Goal: Use online tool/utility

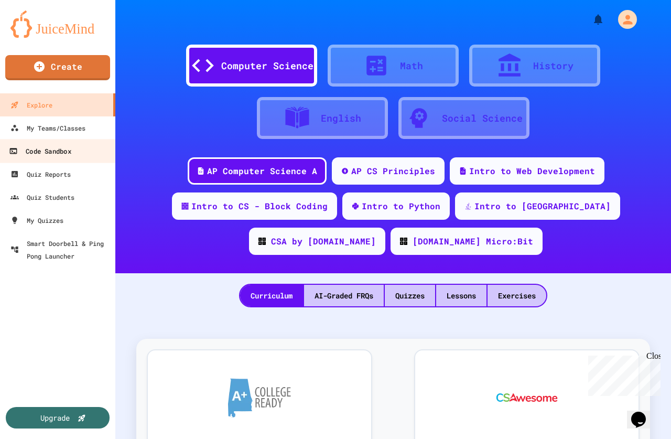
click at [54, 150] on div "Code Sandbox" at bounding box center [40, 151] width 62 height 13
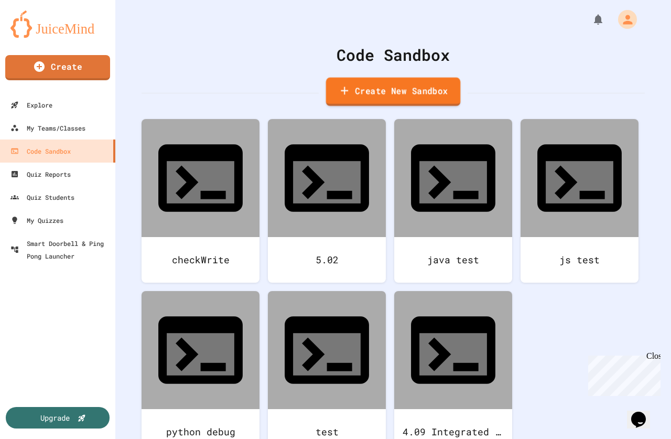
click at [385, 88] on link "Create New Sandbox" at bounding box center [393, 92] width 135 height 29
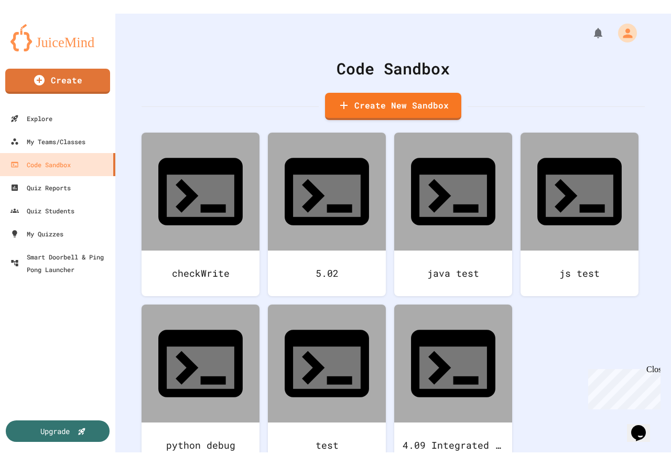
scroll to position [157, 0]
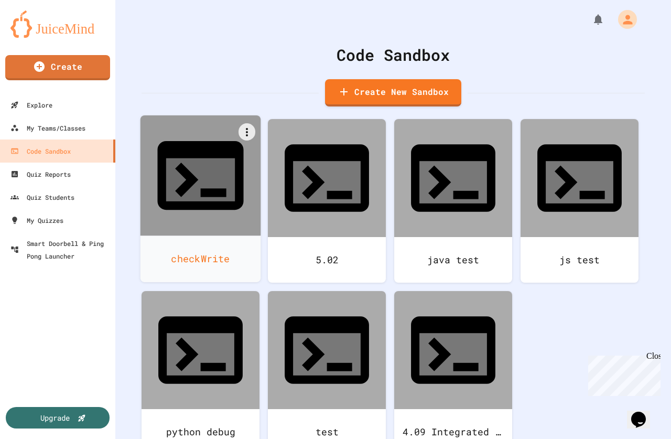
click at [184, 235] on div "checkWrite" at bounding box center [200, 258] width 121 height 47
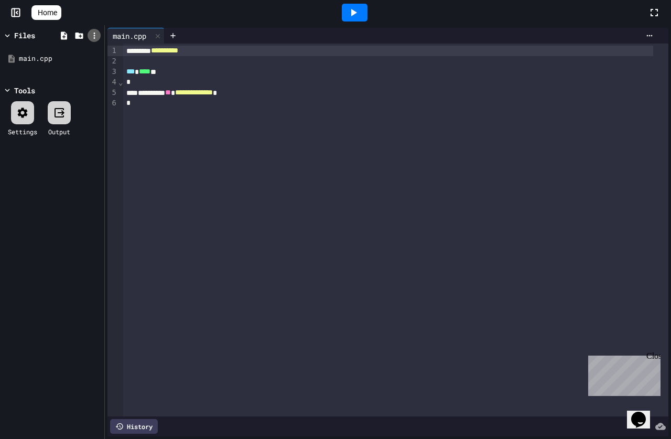
click at [92, 37] on icon at bounding box center [94, 35] width 9 height 9
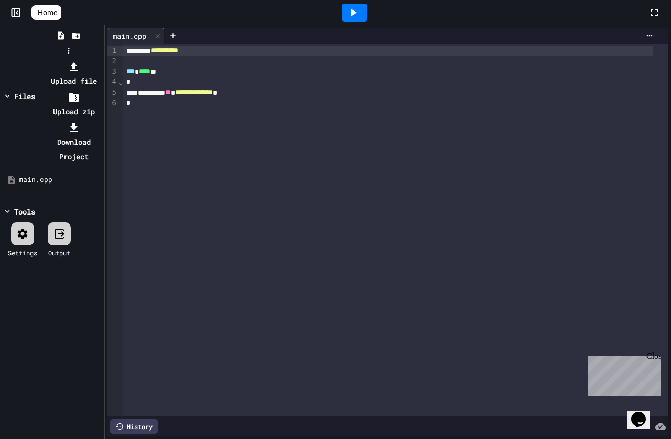
click at [102, 59] on div at bounding box center [68, 59] width 67 height 0
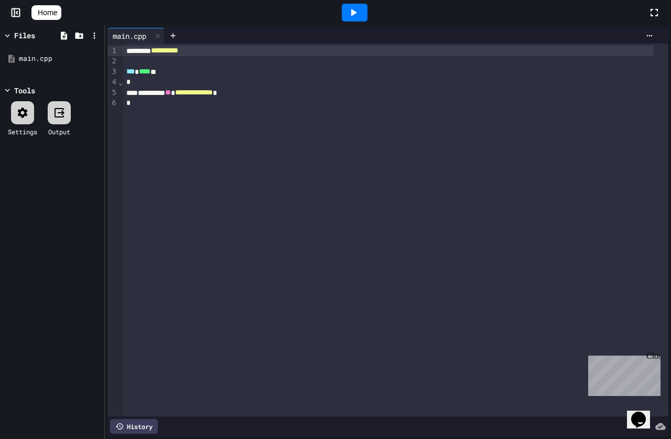
click at [359, 13] on icon at bounding box center [353, 12] width 13 height 13
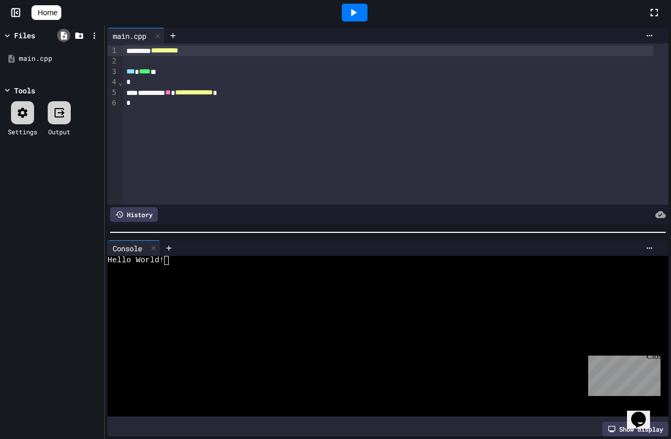
click at [60, 35] on icon at bounding box center [63, 35] width 9 height 9
click at [96, 39] on icon at bounding box center [94, 35] width 9 height 9
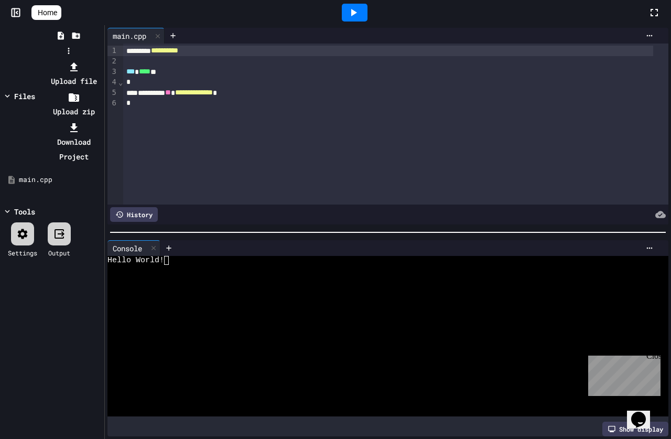
click at [51, 59] on div at bounding box center [68, 59] width 67 height 0
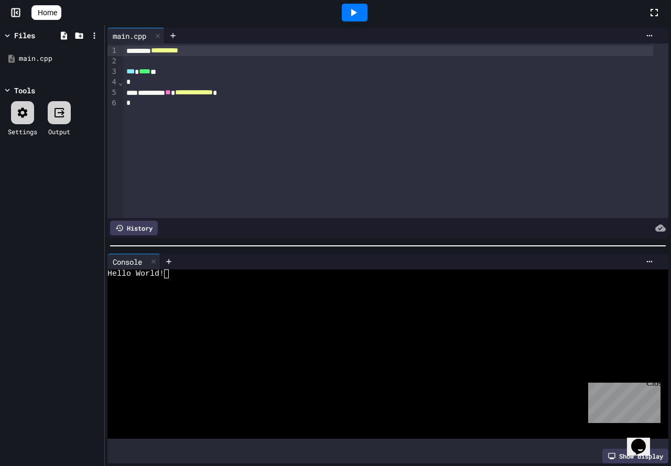
click at [651, 9] on icon at bounding box center [653, 12] width 7 height 7
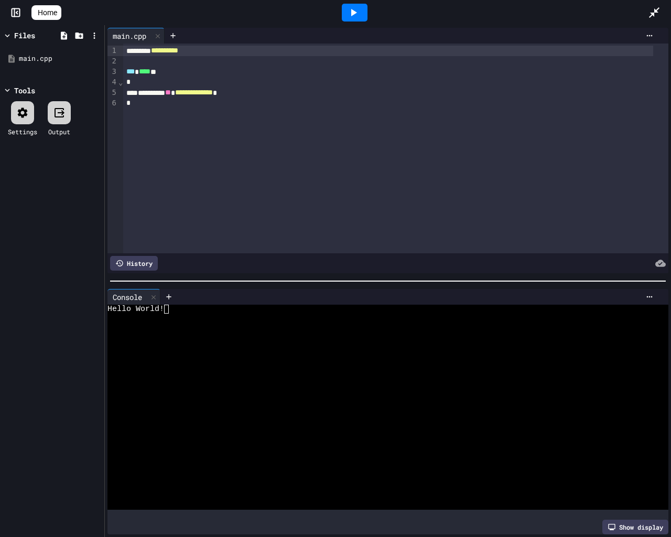
click at [18, 9] on rect at bounding box center [16, 13] width 8 height 8
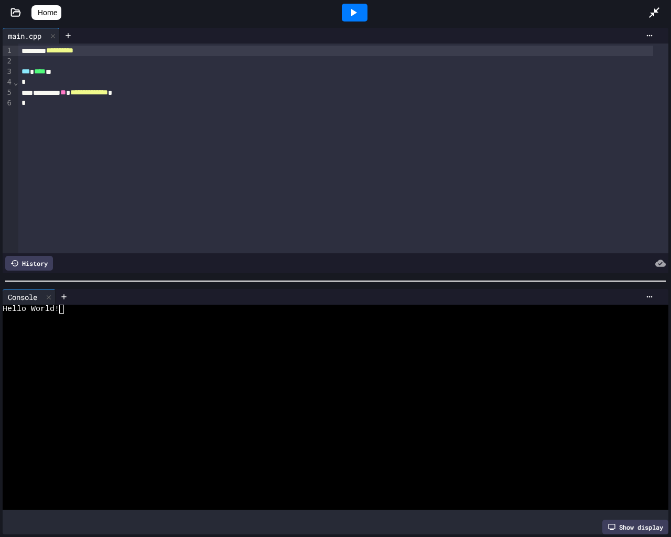
click at [657, 10] on icon at bounding box center [654, 12] width 13 height 13
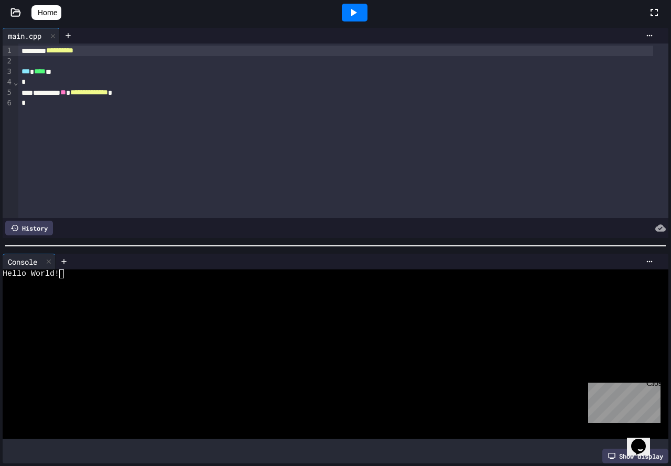
click at [54, 12] on span "Home" at bounding box center [47, 12] width 19 height 10
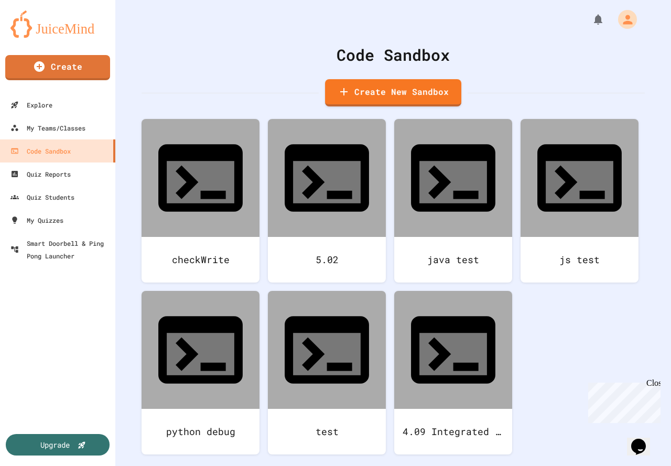
click at [625, 22] on icon "My Account" at bounding box center [627, 19] width 9 height 9
